Goal: Information Seeking & Learning: Learn about a topic

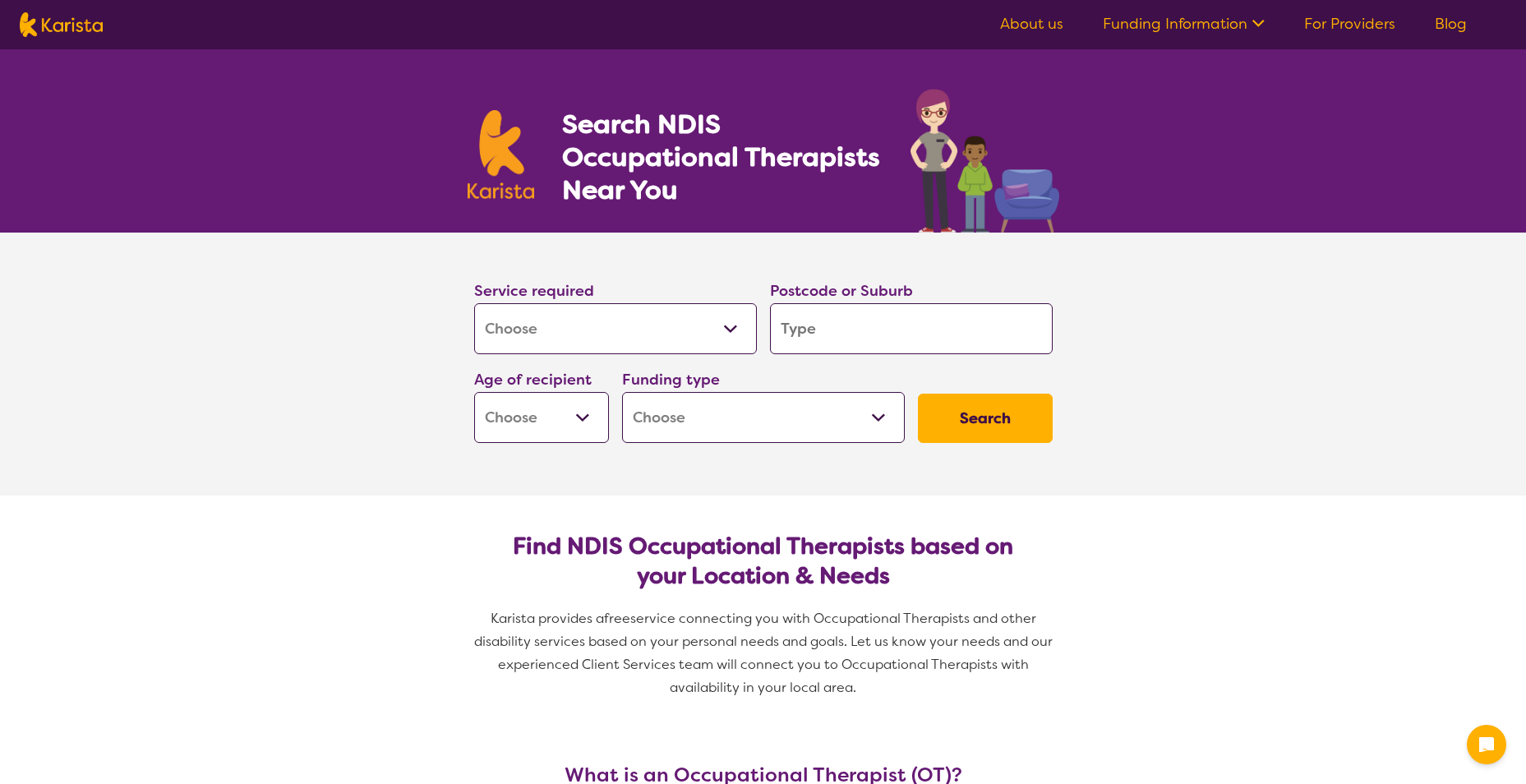
select select "[MEDICAL_DATA]"
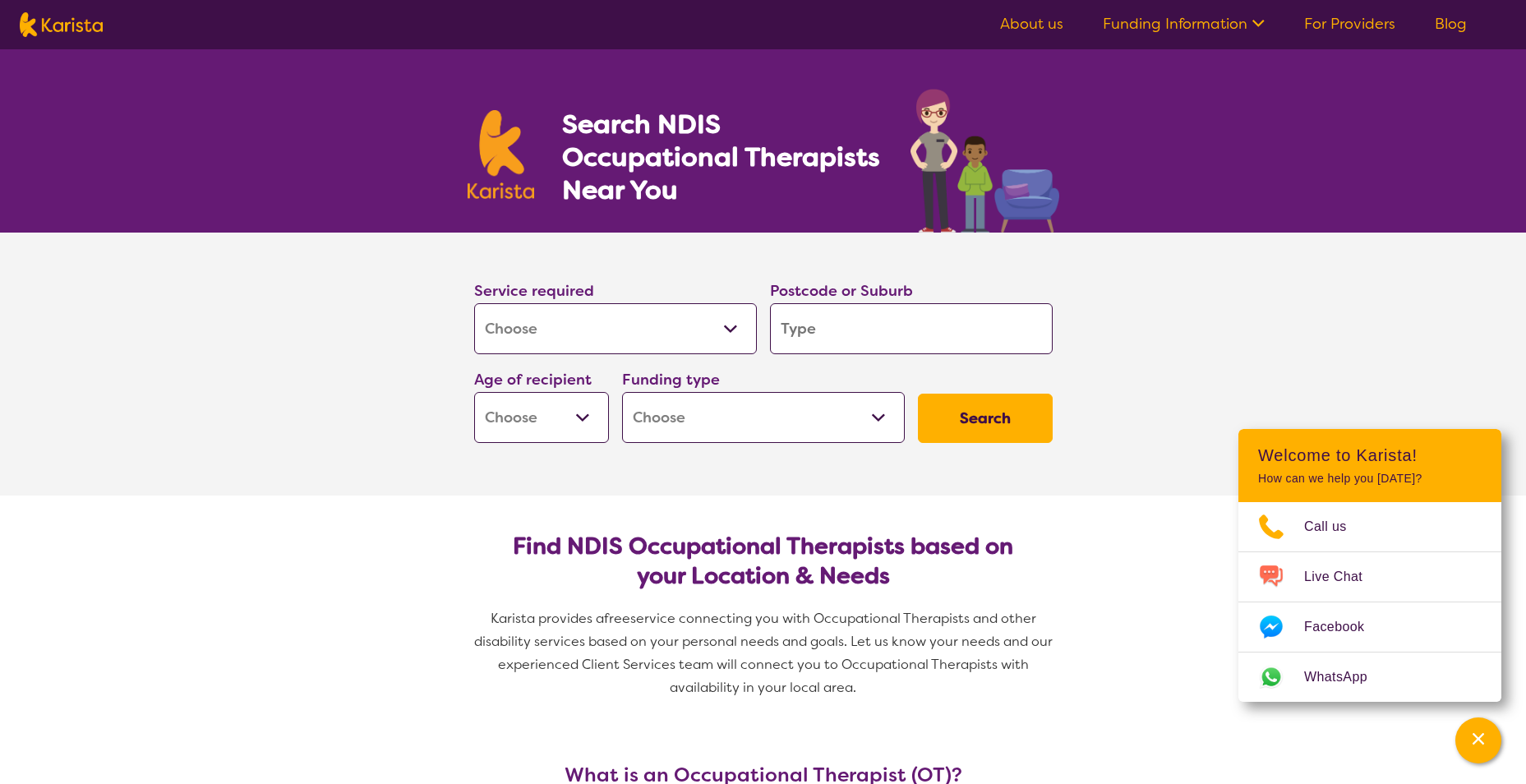
click at [1044, 23] on link "About us" at bounding box center [1032, 24] width 63 height 19
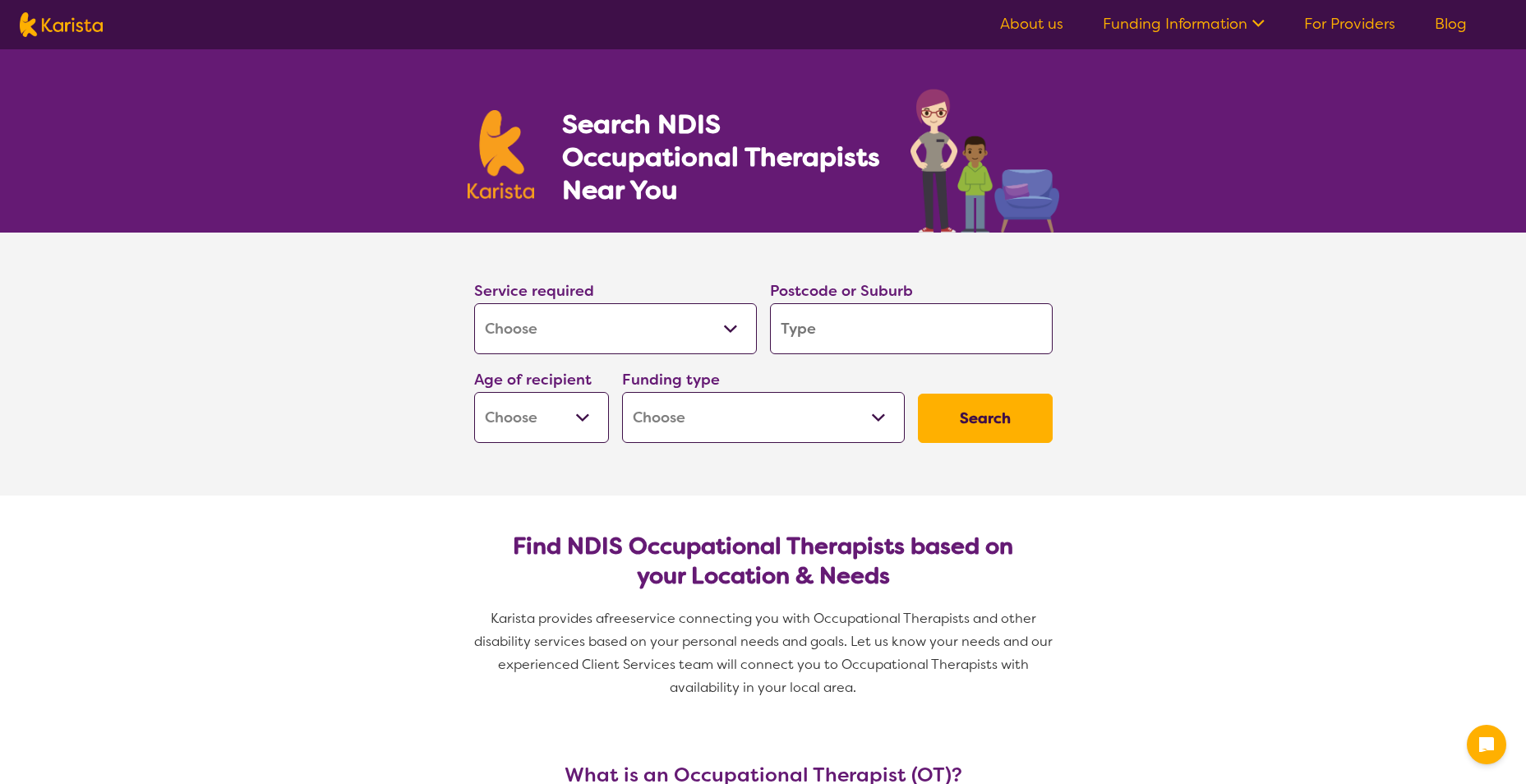
select select "[MEDICAL_DATA]"
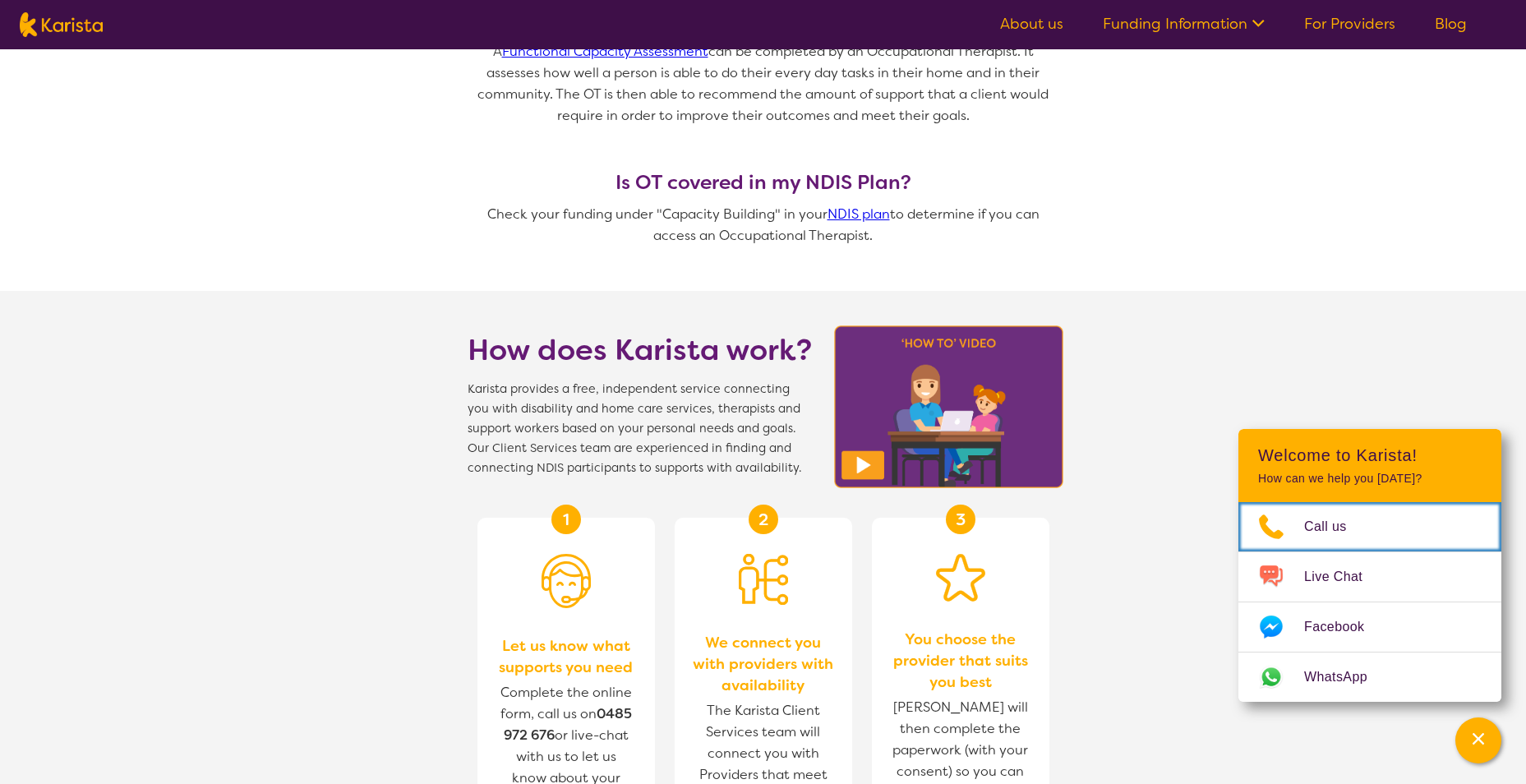
scroll to position [1233, 0]
